Goal: Task Accomplishment & Management: Manage account settings

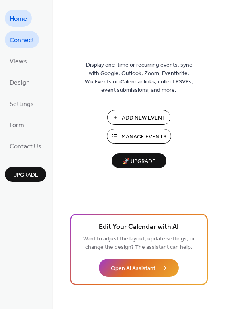
click at [30, 39] on span "Connect" at bounding box center [22, 40] width 24 height 12
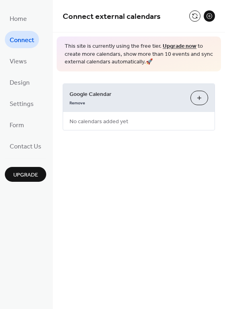
click at [197, 92] on button "Choose Calendars" at bounding box center [199, 98] width 18 height 14
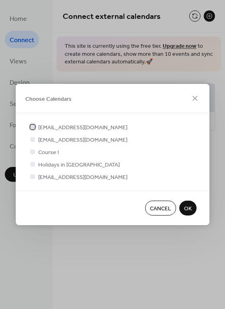
click at [116, 128] on span "mediaministry@mobchurch.com" at bounding box center [82, 128] width 89 height 8
click at [53, 153] on span "Course !" at bounding box center [48, 152] width 21 height 8
click at [182, 205] on button "OK" at bounding box center [187, 208] width 17 height 15
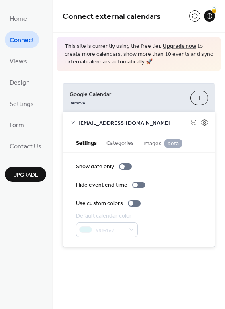
click at [136, 121] on span "mediaministry@mobchurch.com" at bounding box center [134, 123] width 112 height 8
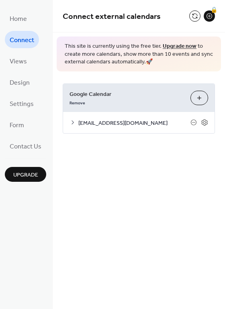
click at [136, 120] on span "mediaministry@mobchurch.com" at bounding box center [134, 123] width 112 height 8
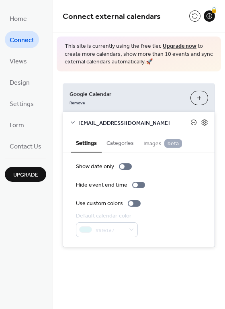
click at [191, 120] on icon at bounding box center [193, 122] width 6 height 6
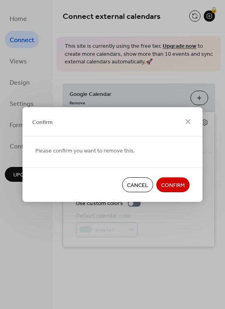
click at [142, 186] on span "Cancel" at bounding box center [137, 185] width 21 height 8
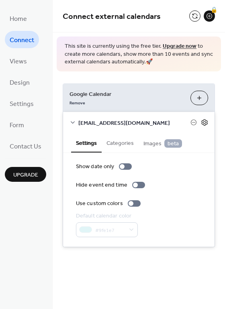
click at [203, 123] on icon at bounding box center [204, 122] width 7 height 7
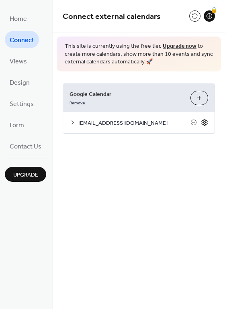
click at [203, 123] on icon at bounding box center [204, 122] width 7 height 7
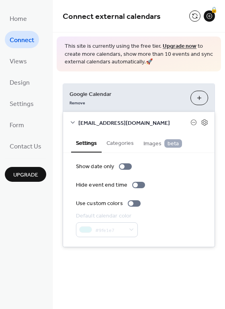
click at [119, 144] on button "Categories" at bounding box center [120, 142] width 37 height 18
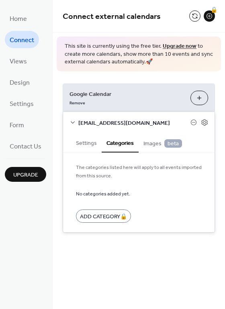
click at [148, 144] on span "Images beta" at bounding box center [162, 143] width 39 height 9
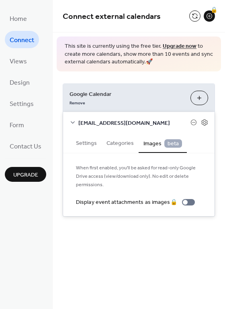
click at [94, 144] on button "Settings" at bounding box center [86, 142] width 30 height 18
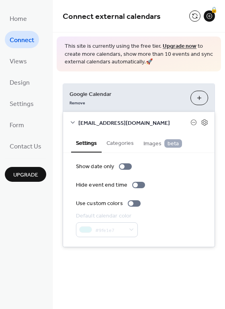
click at [73, 124] on icon at bounding box center [72, 122] width 6 height 6
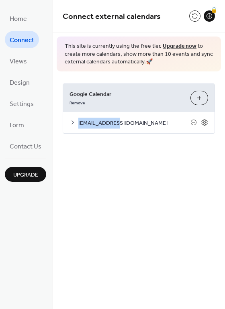
click at [73, 124] on icon at bounding box center [72, 122] width 6 height 6
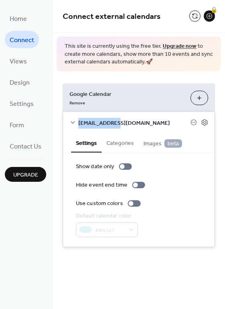
click at [196, 96] on button "Choose Calendars" at bounding box center [199, 98] width 18 height 14
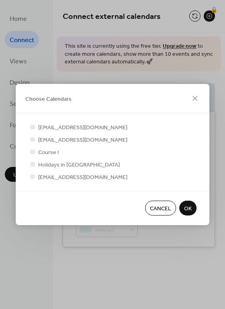
click at [47, 152] on span "Course !" at bounding box center [48, 152] width 21 height 8
click at [51, 174] on span "clerk@mobchurch.com" at bounding box center [82, 177] width 89 height 8
click at [34, 176] on div at bounding box center [32, 176] width 5 height 5
click at [32, 171] on div "mediaministry@mobchurch.com sjohnson@mobchurch.com Course ! Holidays in United …" at bounding box center [112, 152] width 168 height 58
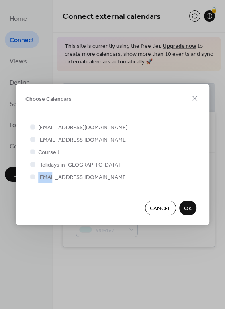
click at [189, 213] on span "OK" at bounding box center [188, 209] width 8 height 8
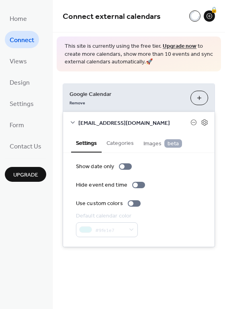
click at [197, 103] on button "Choose Calendars" at bounding box center [199, 98] width 18 height 14
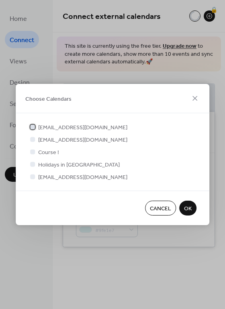
click at [32, 126] on icon at bounding box center [32, 126] width 3 height 3
click at [32, 176] on div at bounding box center [32, 176] width 5 height 5
click at [187, 208] on span "OK" at bounding box center [188, 209] width 8 height 8
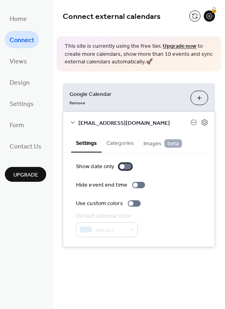
click at [123, 165] on div at bounding box center [122, 166] width 5 height 5
click at [135, 184] on div at bounding box center [135, 185] width 5 height 5
click at [128, 166] on div at bounding box center [128, 166] width 5 height 5
click at [26, 14] on span "Home" at bounding box center [18, 19] width 17 height 12
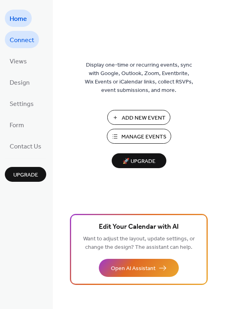
click at [24, 38] on span "Connect" at bounding box center [22, 40] width 24 height 12
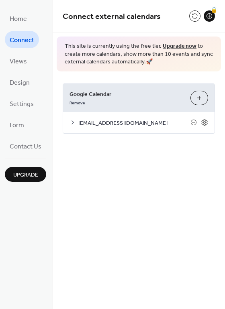
click at [197, 98] on button "Choose Calendars" at bounding box center [199, 98] width 18 height 14
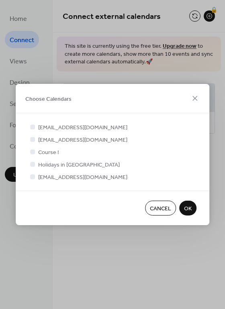
click at [33, 152] on div at bounding box center [32, 151] width 5 height 5
click at [33, 177] on icon at bounding box center [32, 176] width 3 height 3
click at [33, 138] on div at bounding box center [32, 139] width 5 height 5
click at [33, 127] on div at bounding box center [32, 126] width 5 height 5
click at [32, 140] on icon at bounding box center [32, 139] width 3 height 3
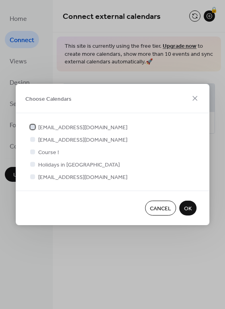
click at [33, 128] on div at bounding box center [32, 126] width 5 height 5
click at [33, 174] on div at bounding box center [32, 177] width 8 height 8
click at [33, 178] on div at bounding box center [32, 176] width 5 height 5
click at [33, 166] on div at bounding box center [32, 164] width 5 height 5
click at [32, 128] on icon at bounding box center [32, 126] width 3 height 3
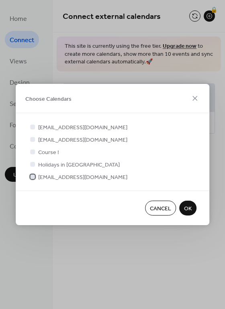
click at [36, 175] on div at bounding box center [32, 177] width 8 height 8
click at [191, 207] on span "OK" at bounding box center [188, 209] width 8 height 8
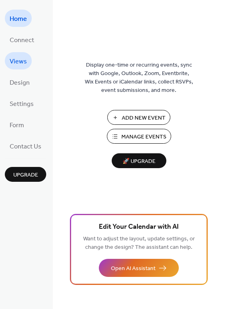
click at [25, 61] on span "Views" at bounding box center [18, 61] width 17 height 12
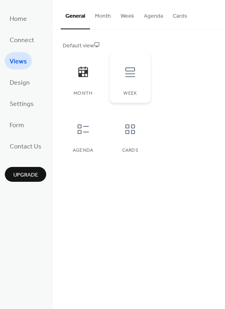
click at [120, 71] on div at bounding box center [130, 72] width 24 height 24
click at [83, 83] on div at bounding box center [83, 72] width 24 height 24
click at [90, 126] on div at bounding box center [83, 129] width 24 height 24
click at [26, 84] on span "Design" at bounding box center [20, 83] width 20 height 12
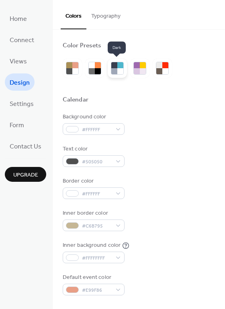
click at [112, 70] on div at bounding box center [114, 71] width 6 height 6
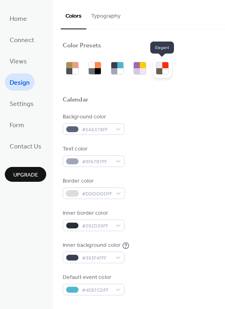
click at [154, 65] on div at bounding box center [161, 68] width 19 height 19
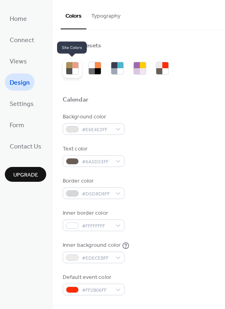
click at [69, 69] on div at bounding box center [69, 71] width 6 height 6
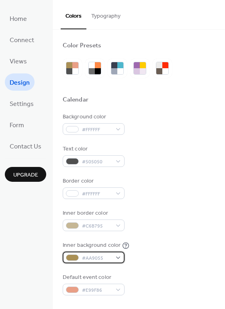
click at [104, 256] on span "#AA9055" at bounding box center [97, 258] width 30 height 8
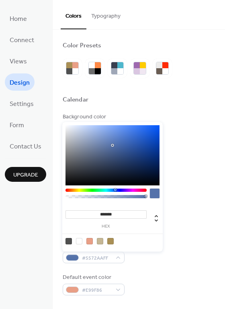
drag, startPoint x: 76, startPoint y: 190, endPoint x: 115, endPoint y: 189, distance: 38.9
click at [115, 189] on div at bounding box center [115, 190] width 2 height 2
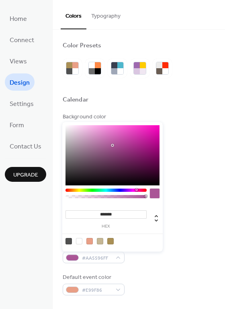
type input "*******"
click at [136, 189] on div at bounding box center [105, 190] width 81 height 3
